Goal: Register for event/course

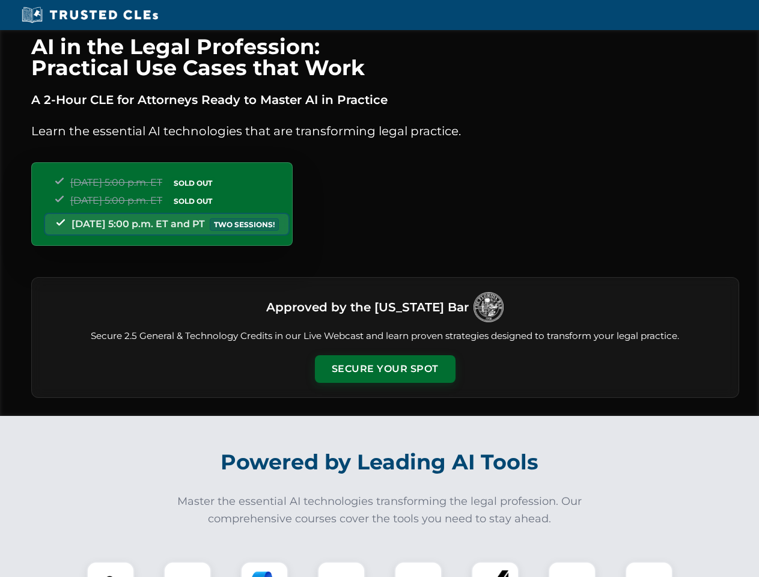
click at [384, 369] on button "Secure Your Spot" at bounding box center [385, 369] width 141 height 28
click at [111, 569] on img at bounding box center [110, 585] width 35 height 35
